Goal: Communication & Community: Answer question/provide support

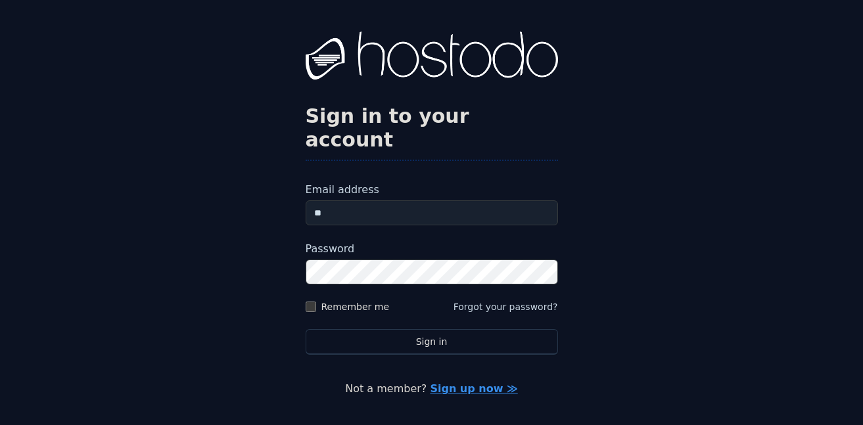
type input "*"
click at [466, 200] on input "Email address" at bounding box center [432, 212] width 252 height 25
type input "**********"
click at [306, 329] on button "Sign in" at bounding box center [432, 342] width 252 height 26
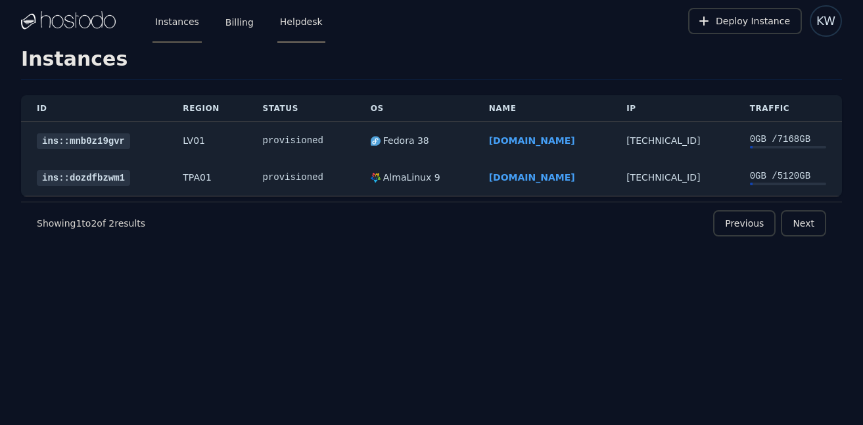
click at [291, 24] on link "Helpdesk" at bounding box center [301, 20] width 48 height 43
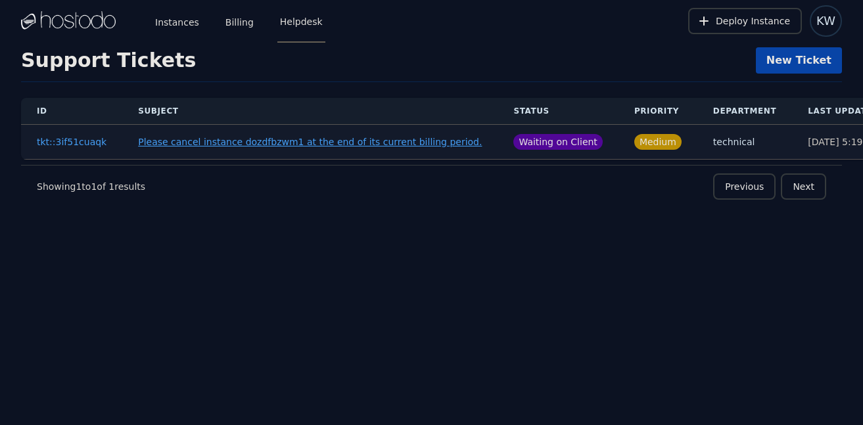
click at [300, 143] on button "Please cancel instance dozdfbzwm1 at the end of its current billing period." at bounding box center [310, 141] width 344 height 13
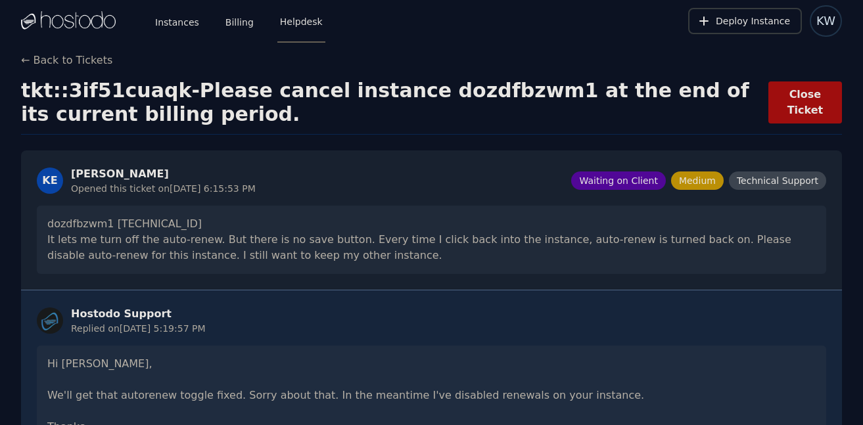
click at [19, 58] on div "← Back to Tickets tkt::3if51cuaqk - Please cancel instance dozdfbzwm1 at the en…" at bounding box center [431, 372] width 863 height 638
click at [32, 60] on button "← Back to Tickets" at bounding box center [66, 61] width 91 height 16
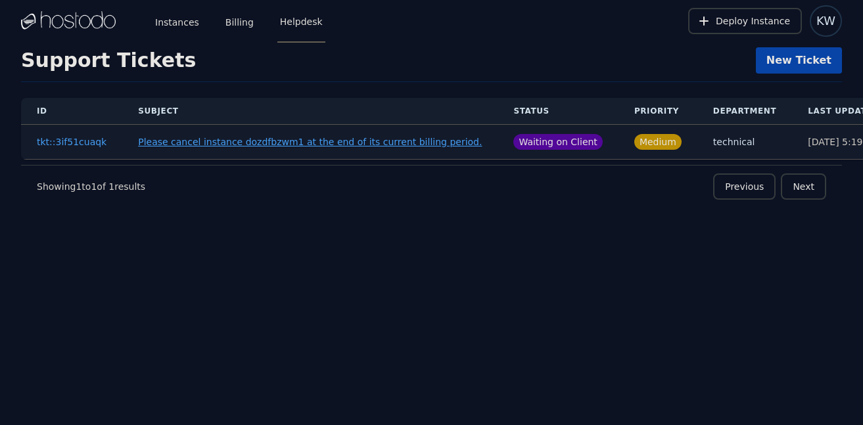
click at [204, 141] on button "Please cancel instance dozdfbzwm1 at the end of its current billing period." at bounding box center [310, 141] width 344 height 13
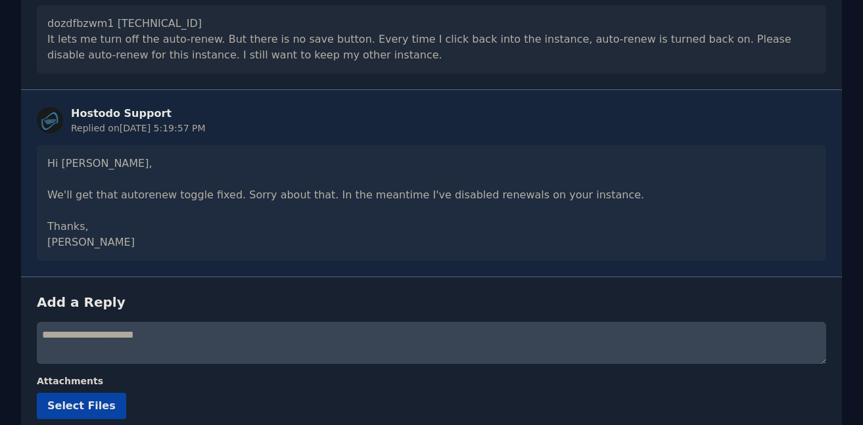
scroll to position [265, 0]
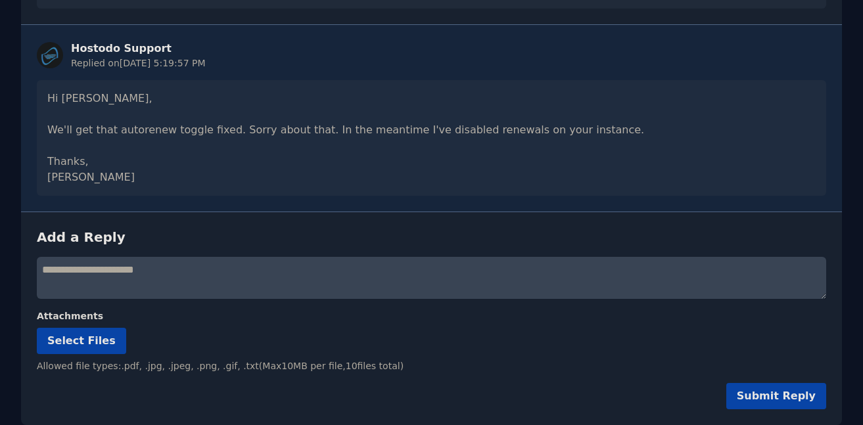
click at [275, 283] on textarea at bounding box center [431, 278] width 789 height 42
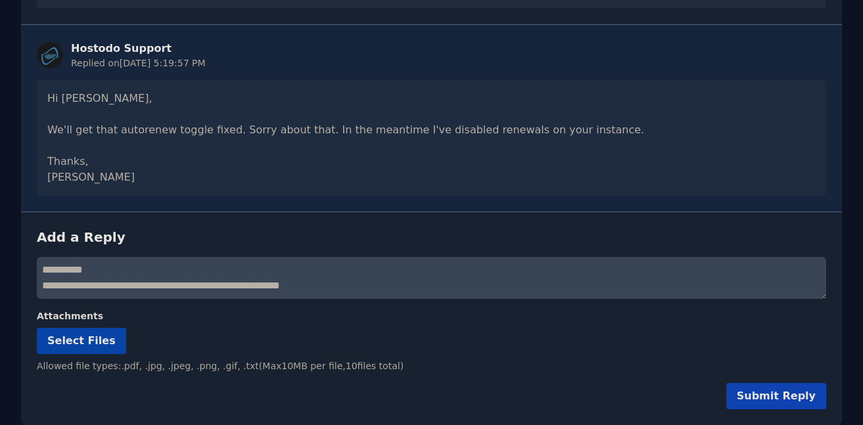
type textarea "**********"
click at [776, 394] on button "Submit Reply" at bounding box center [776, 396] width 100 height 26
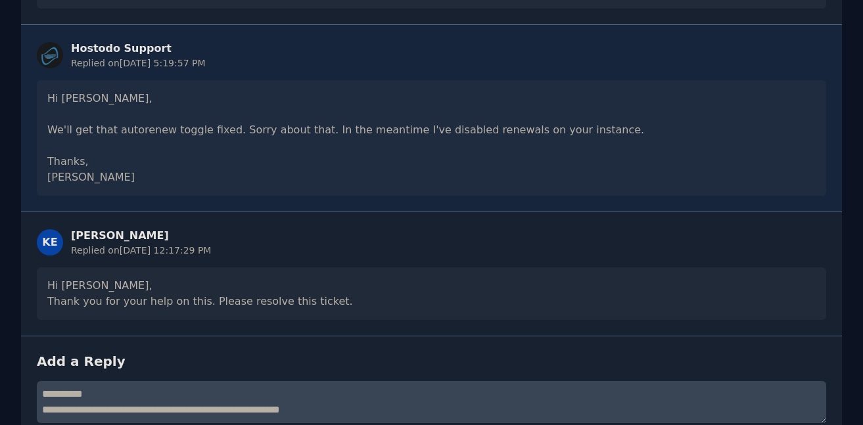
scroll to position [0, 0]
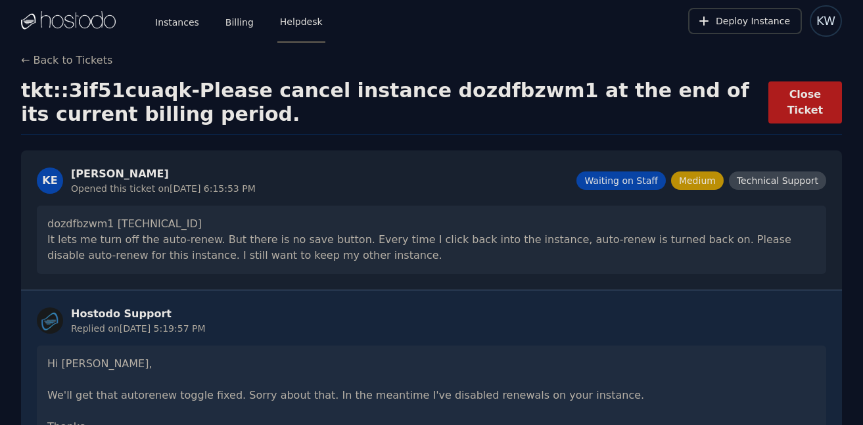
click at [819, 118] on button "Close Ticket" at bounding box center [805, 102] width 74 height 42
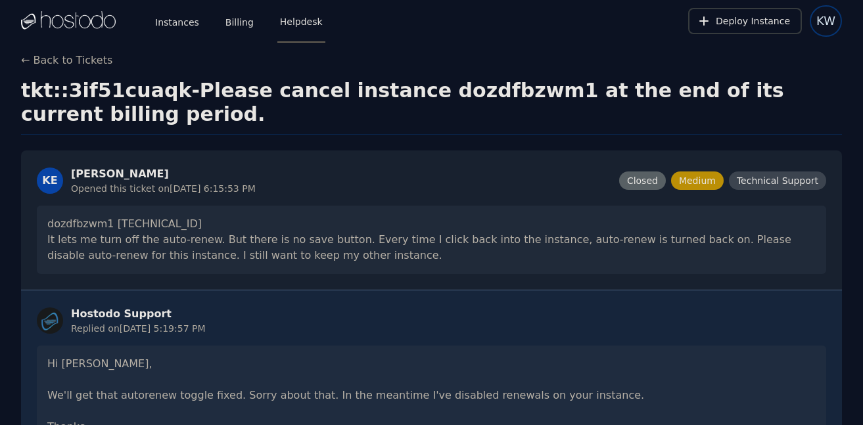
click at [820, 21] on span "KW" at bounding box center [825, 21] width 19 height 18
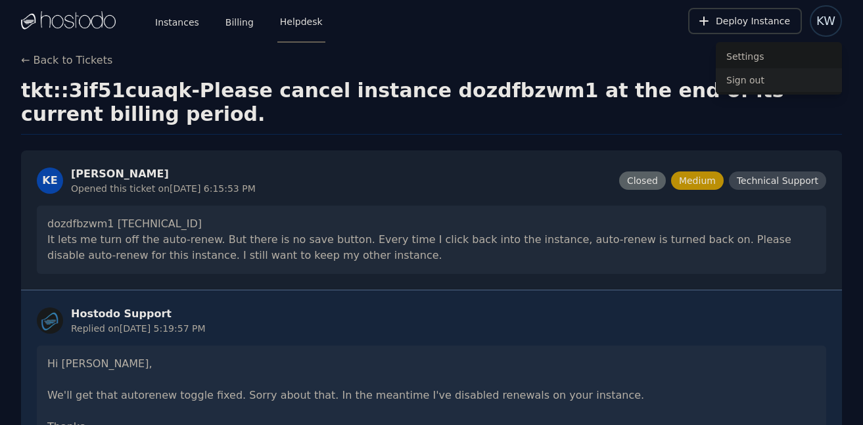
click at [750, 78] on button "Sign out" at bounding box center [779, 80] width 126 height 24
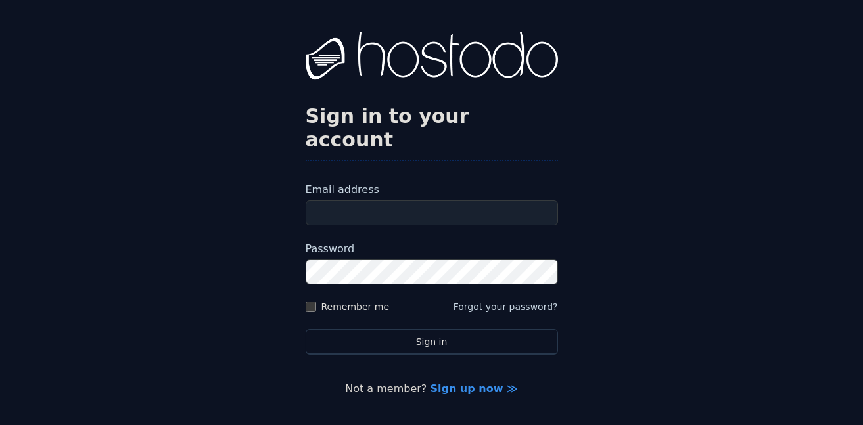
type input "**********"
